Goal: Information Seeking & Learning: Compare options

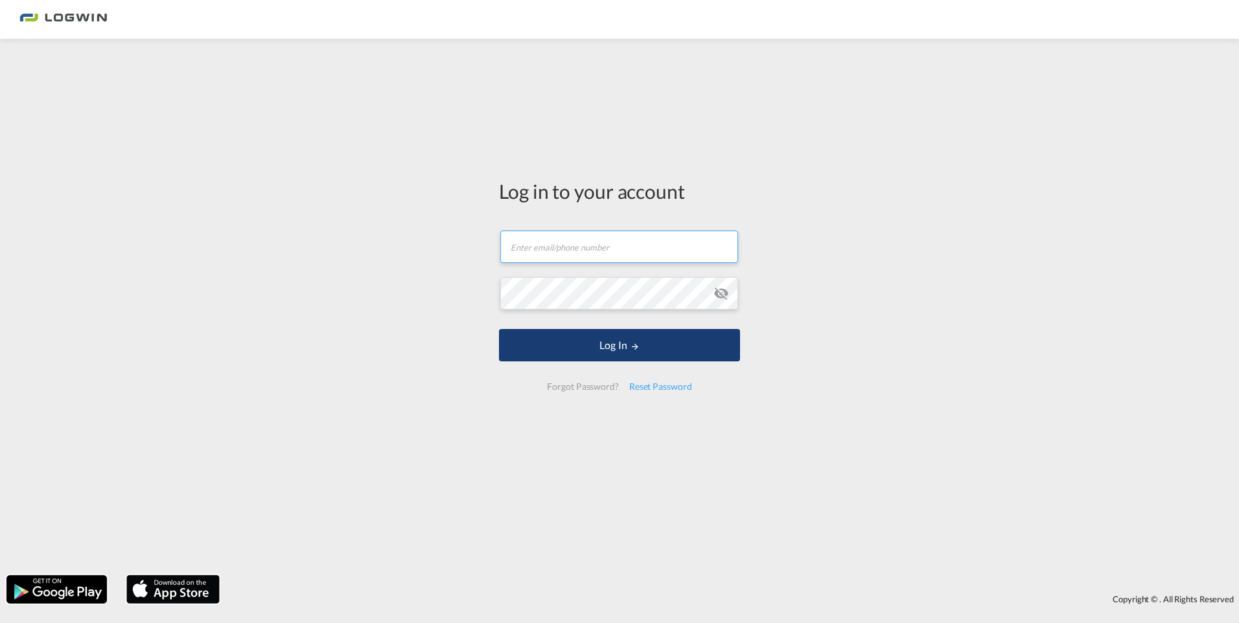
type input "[EMAIL_ADDRESS][DOMAIN_NAME]"
click at [614, 351] on button "Log In" at bounding box center [619, 345] width 241 height 32
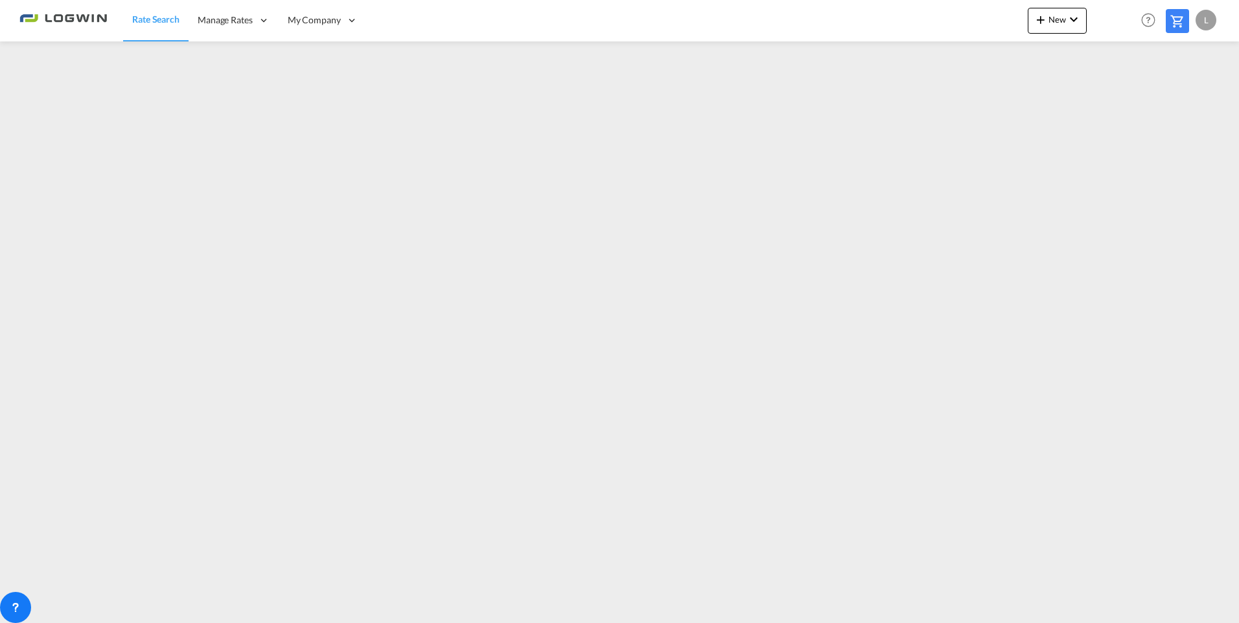
click at [170, 17] on span "Rate Search" at bounding box center [155, 19] width 47 height 11
